Goal: Navigation & Orientation: Find specific page/section

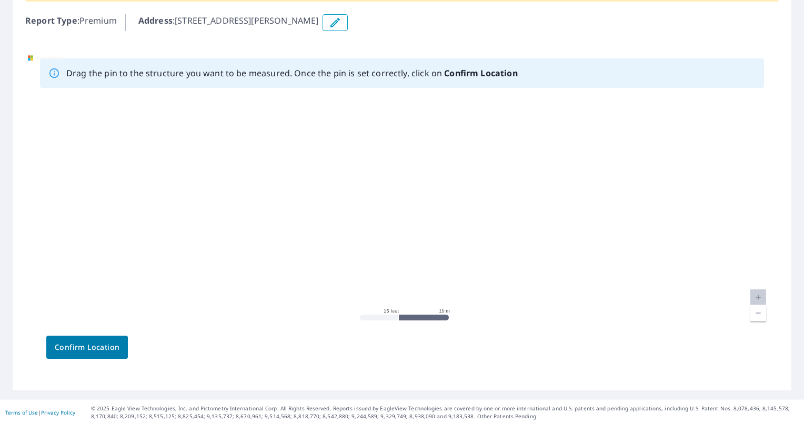
scroll to position [121, 0]
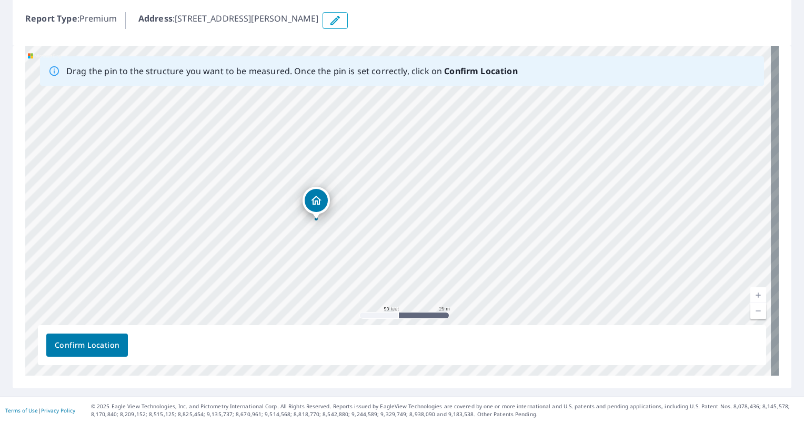
drag, startPoint x: 674, startPoint y: 126, endPoint x: 319, endPoint y: 200, distance: 362.9
click at [103, 345] on span "Confirm Location" at bounding box center [87, 345] width 65 height 13
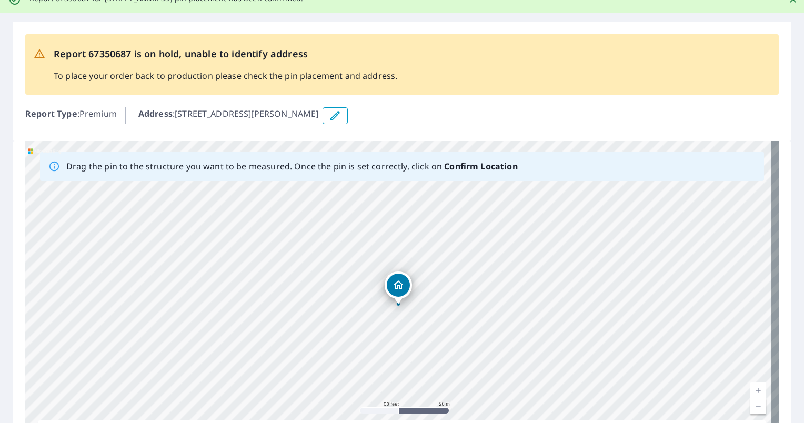
scroll to position [0, 0]
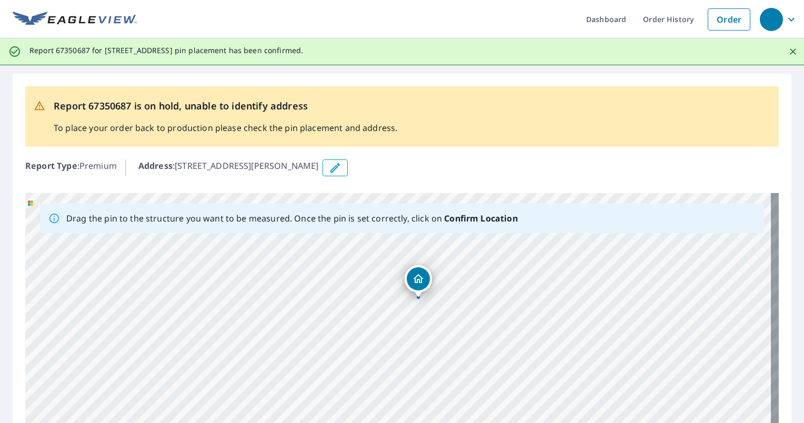
drag, startPoint x: 592, startPoint y: 348, endPoint x: 562, endPoint y: 382, distance: 45.5
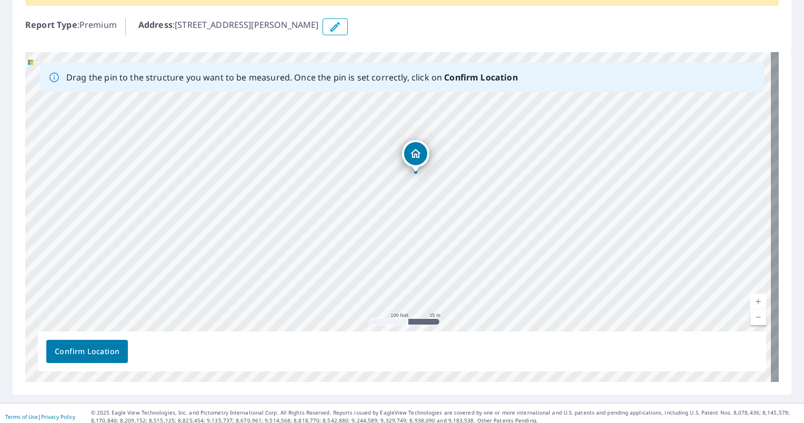
scroll to position [142, 0]
click at [92, 347] on span "Confirm Location" at bounding box center [87, 350] width 65 height 13
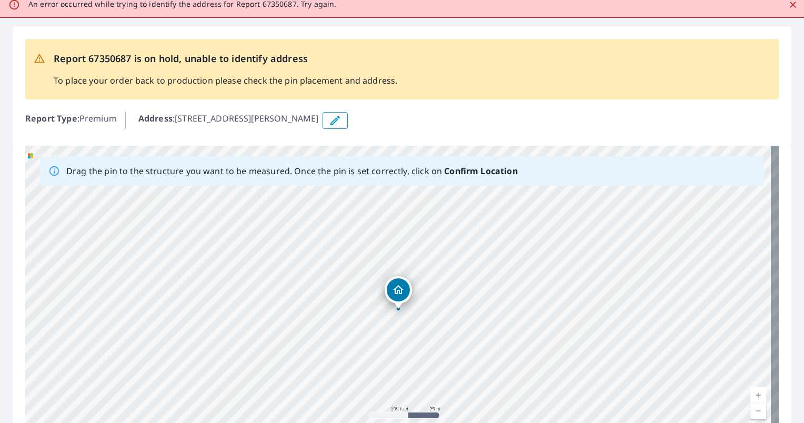
scroll to position [0, 0]
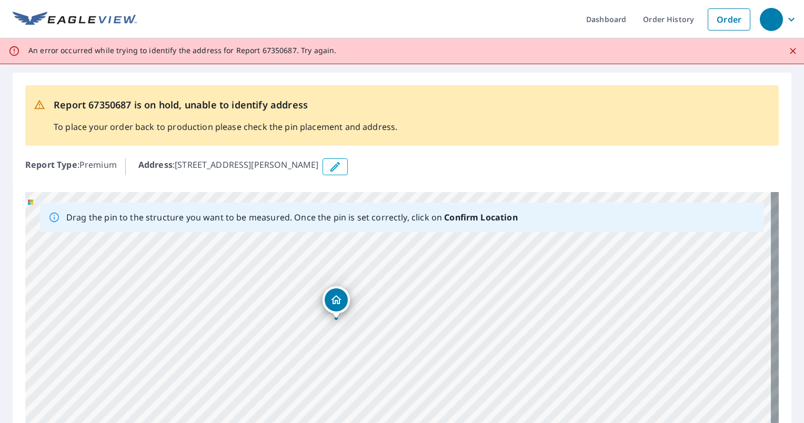
drag, startPoint x: 285, startPoint y: 376, endPoint x: 297, endPoint y: 371, distance: 13.2
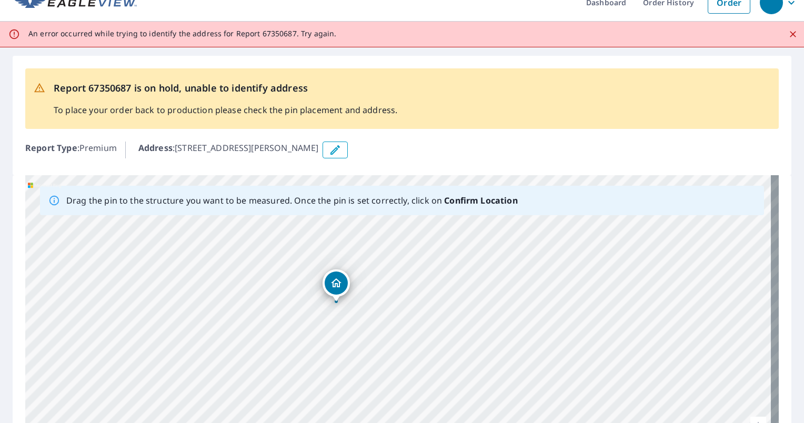
scroll to position [13, 0]
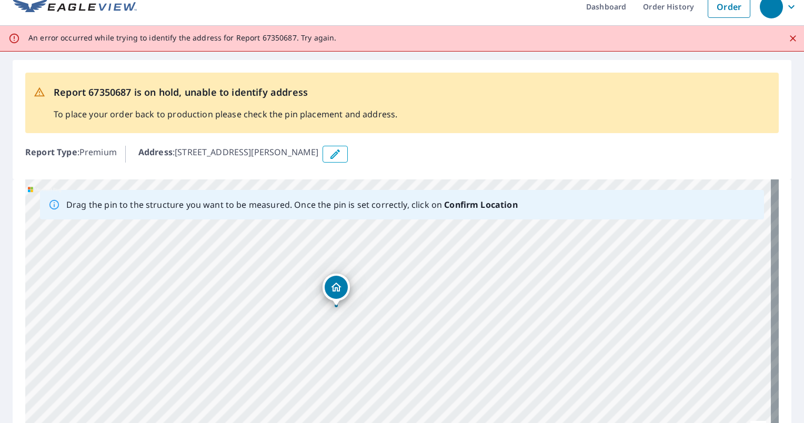
click at [788, 40] on icon "Close" at bounding box center [793, 38] width 11 height 11
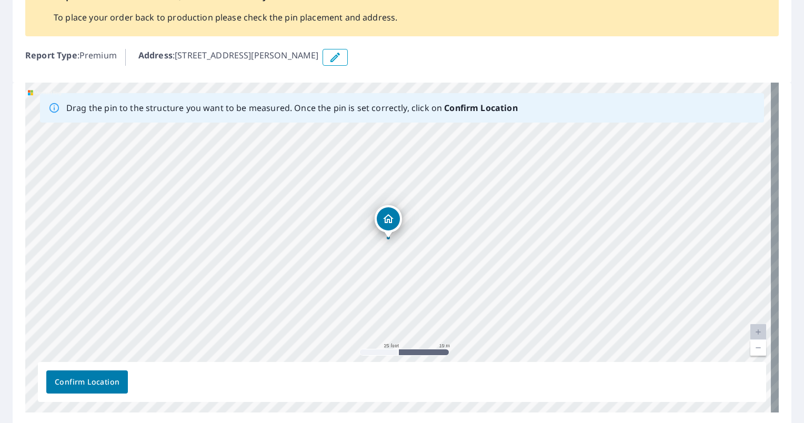
scroll to position [121, 0]
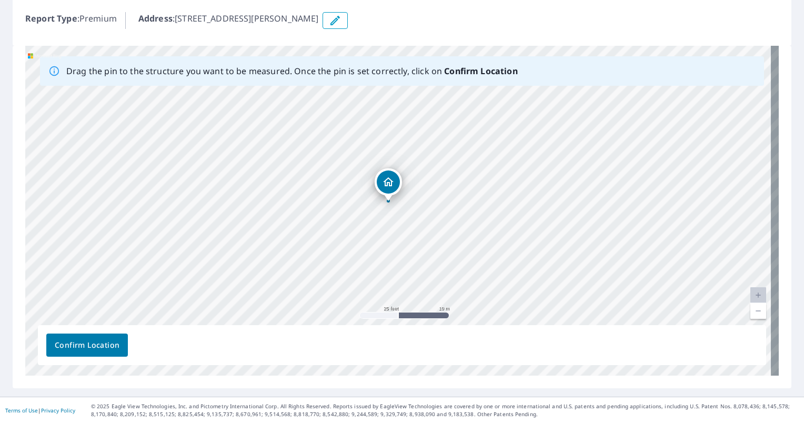
click at [94, 343] on span "Confirm Location" at bounding box center [87, 345] width 65 height 13
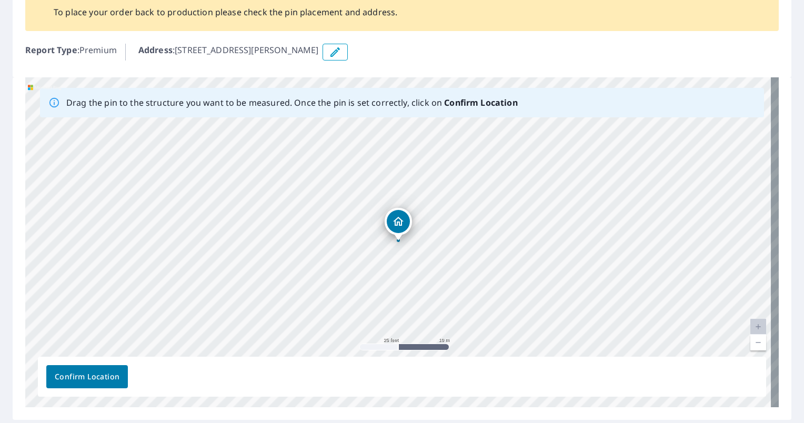
scroll to position [0, 0]
